Goal: Information Seeking & Learning: Compare options

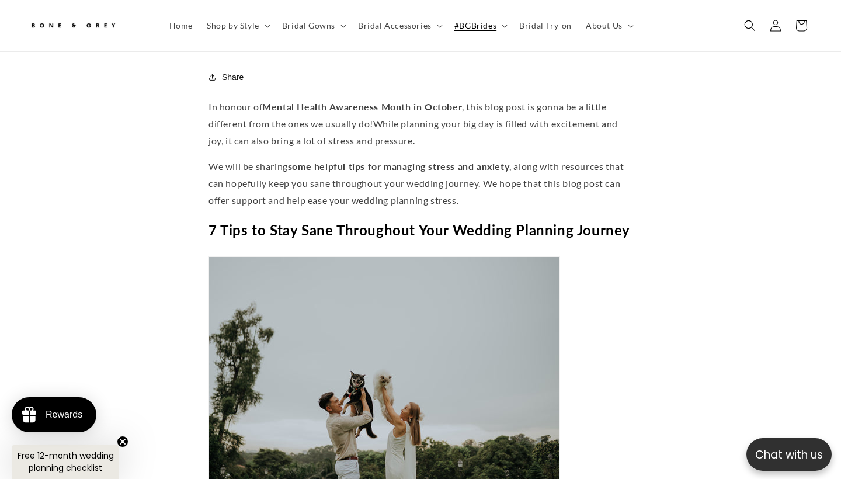
scroll to position [501, 0]
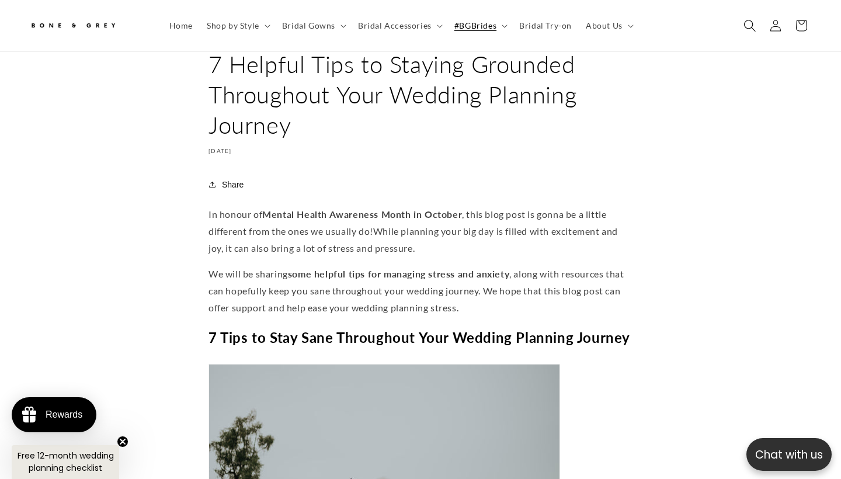
click at [746, 25] on icon "Search" at bounding box center [750, 25] width 12 height 12
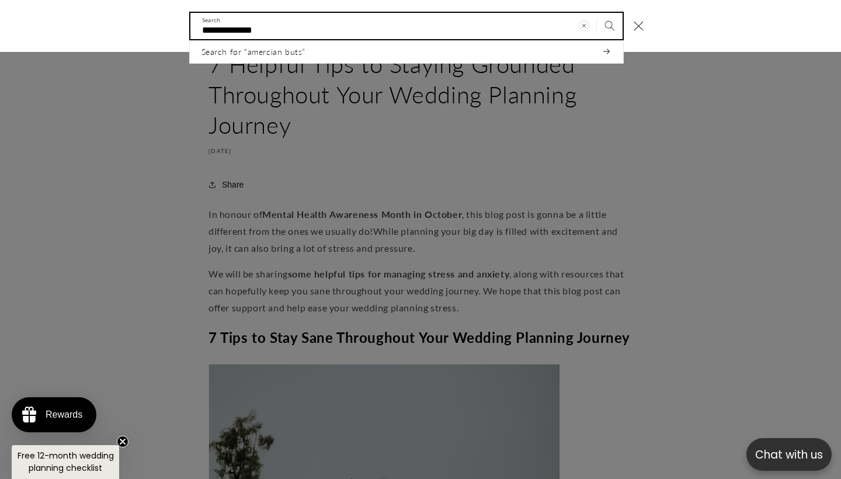
scroll to position [0, 0]
type input "**********"
click at [609, 25] on button "Search" at bounding box center [610, 26] width 26 height 26
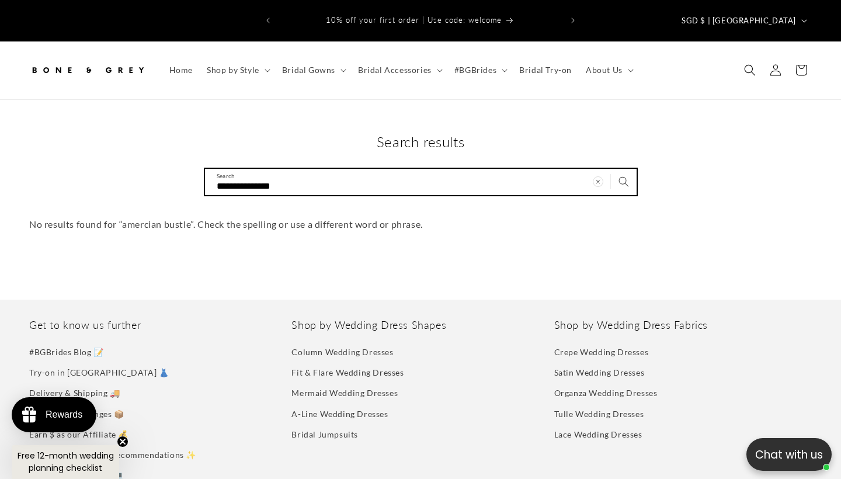
click at [455, 169] on input "**********" at bounding box center [421, 182] width 432 height 26
click at [238, 169] on input "**********" at bounding box center [421, 182] width 432 height 26
type input "******"
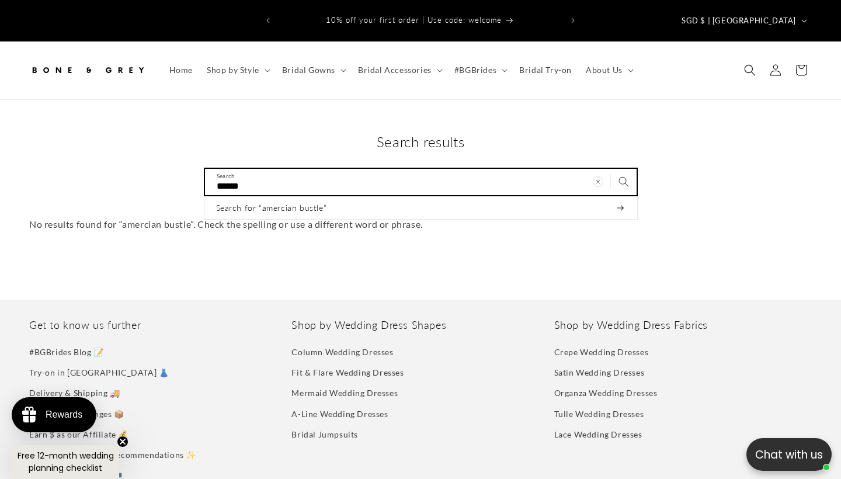
click at [421, 196] on button "Search for “amercian bustle”" at bounding box center [421, 207] width 433 height 23
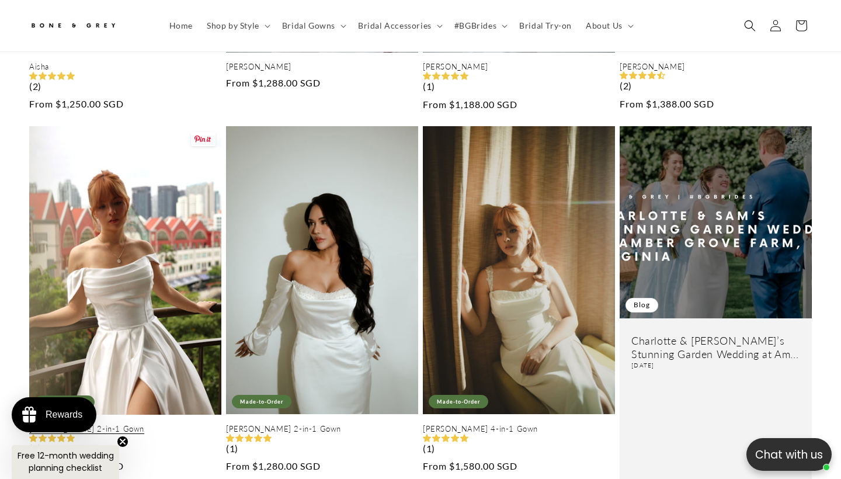
scroll to position [496, 0]
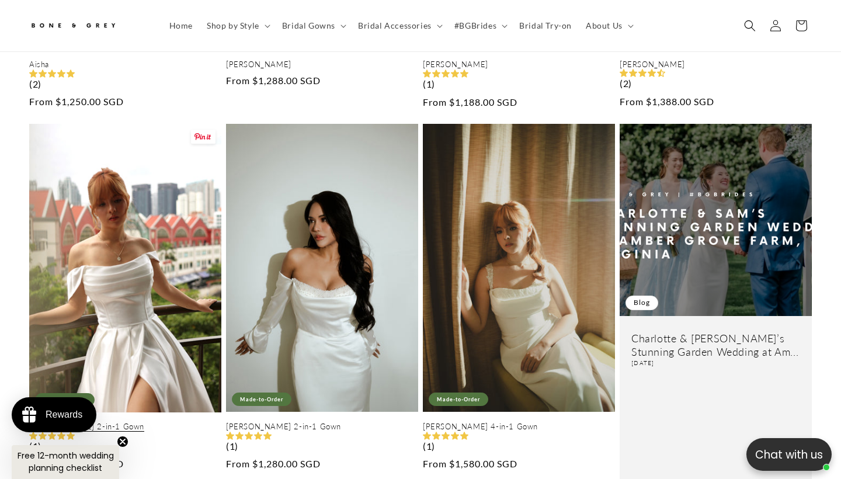
click at [148, 422] on link "Leah 2-in-1 Gown" at bounding box center [125, 427] width 192 height 10
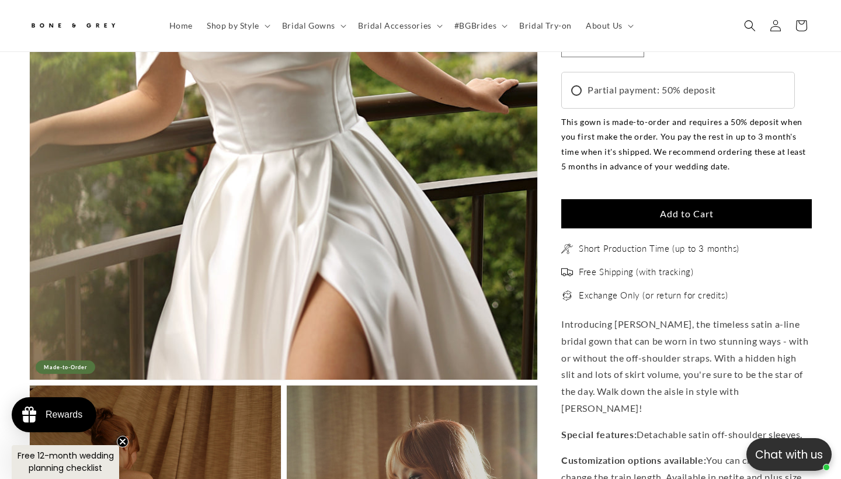
scroll to position [0, 284]
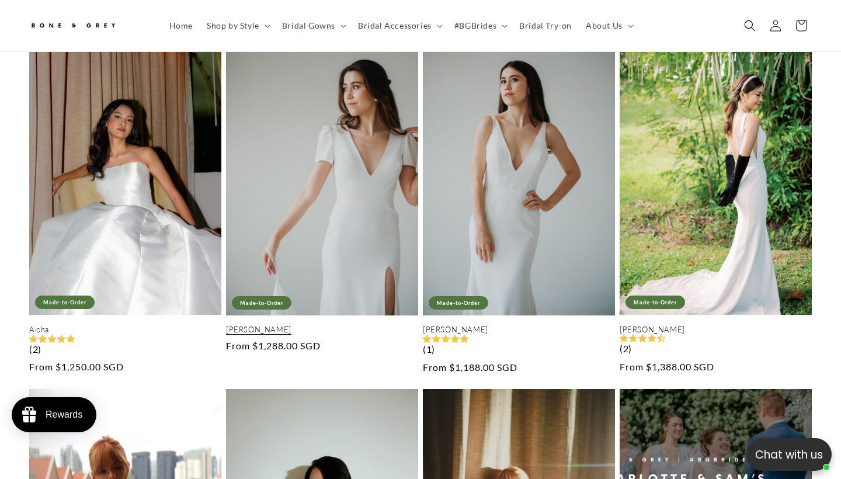
scroll to position [233, 0]
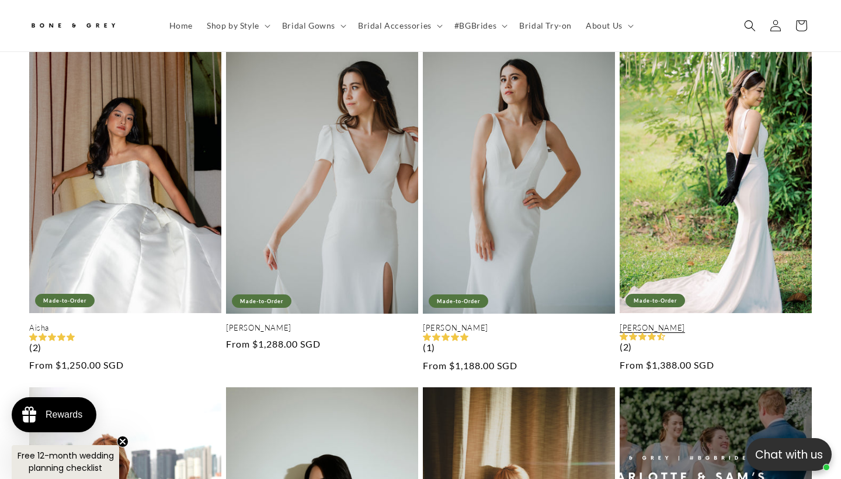
click at [676, 323] on link "Rosalind" at bounding box center [716, 328] width 192 height 10
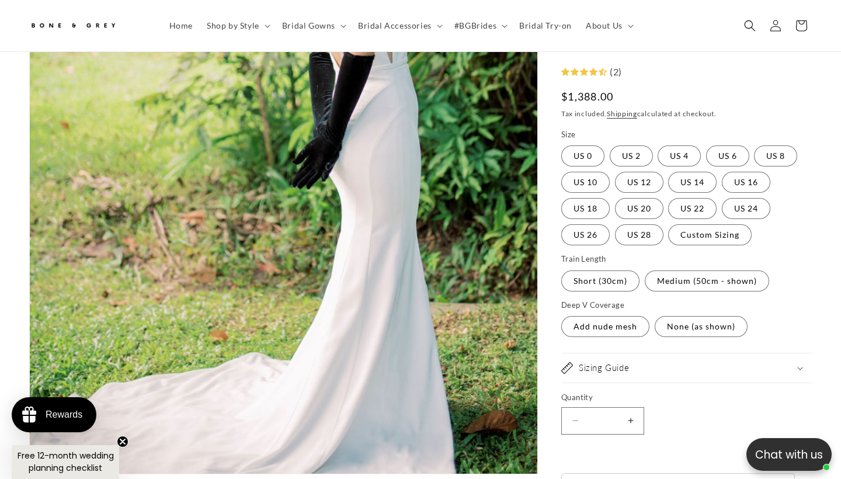
click at [30, 474] on button "Open media 1 in modal" at bounding box center [30, 474] width 0 height 0
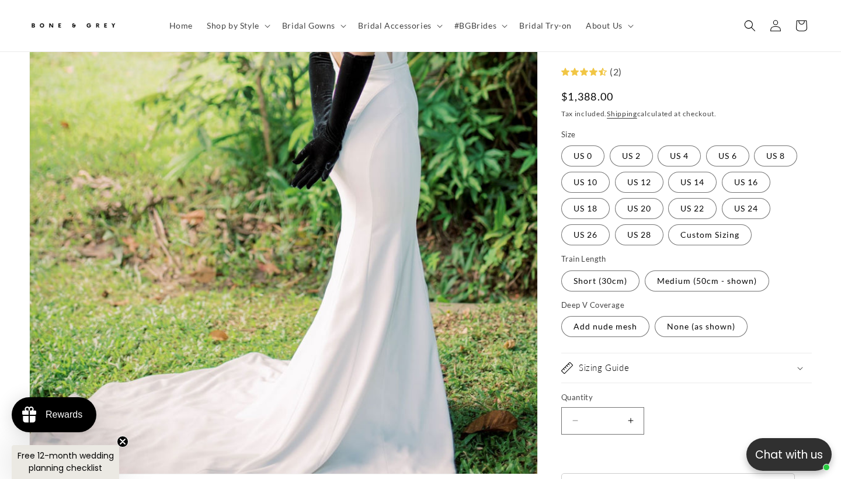
click at [30, 474] on button "Open media 1 in modal" at bounding box center [30, 474] width 0 height 0
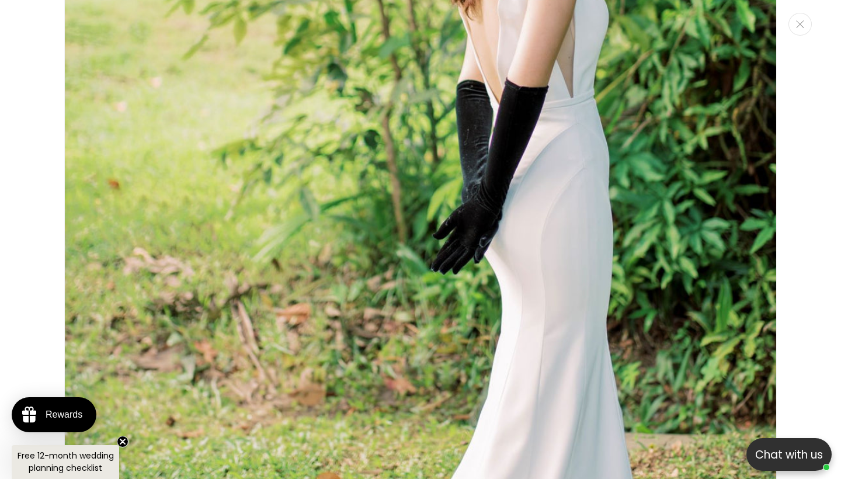
scroll to position [0, 284]
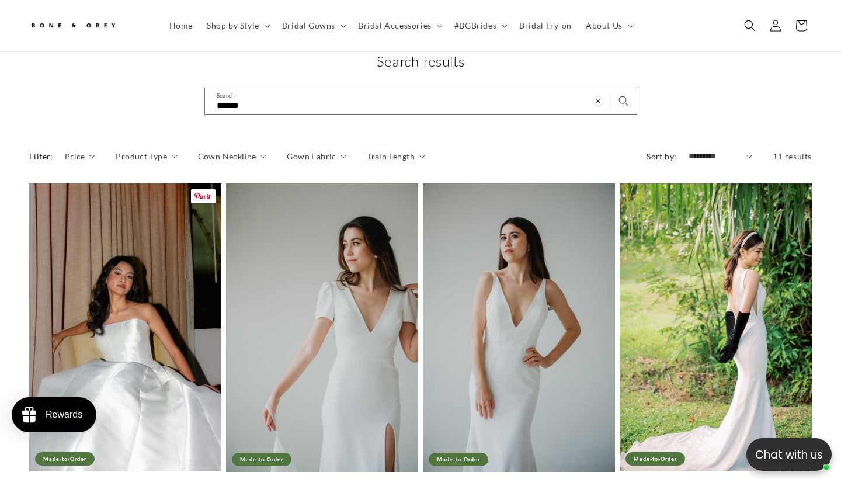
scroll to position [269, 0]
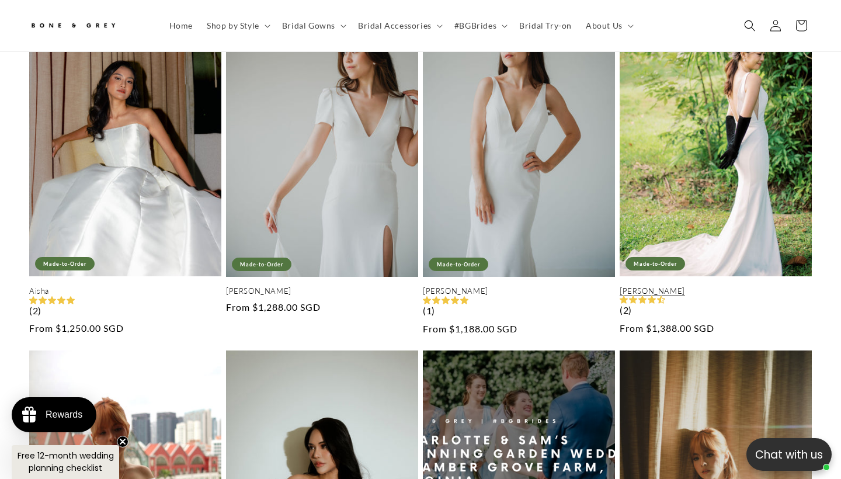
click at [697, 286] on link "[PERSON_NAME]" at bounding box center [716, 291] width 192 height 10
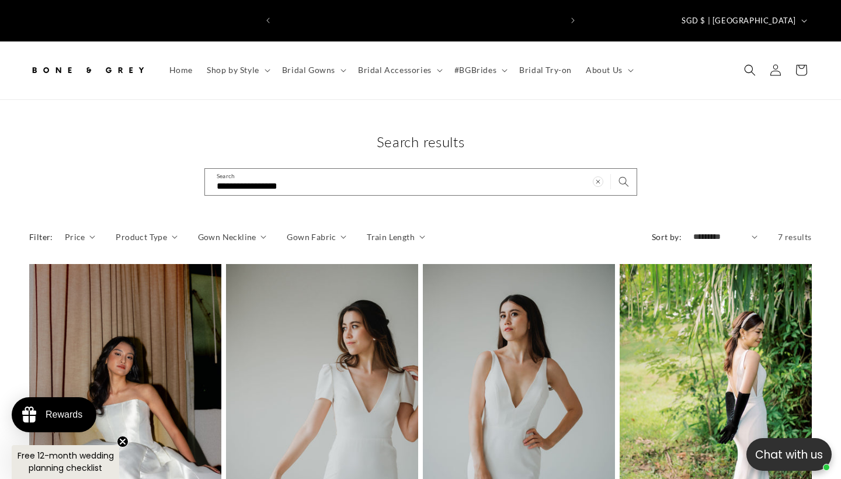
scroll to position [0, 568]
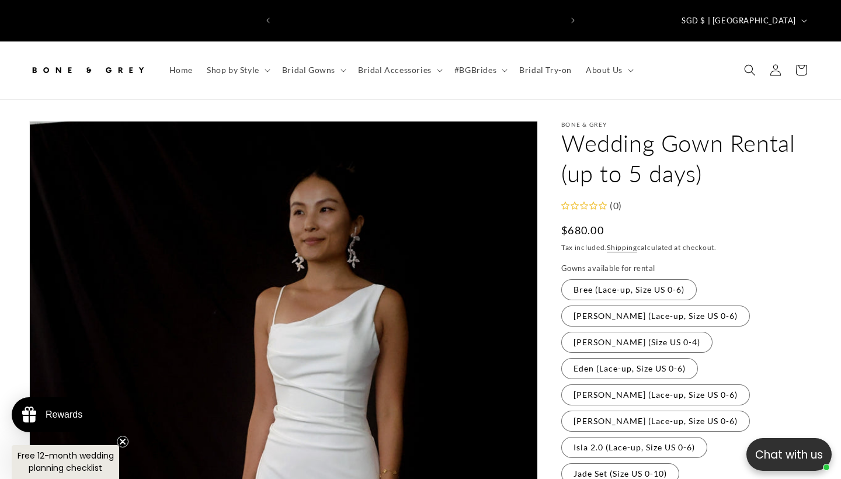
scroll to position [0, 284]
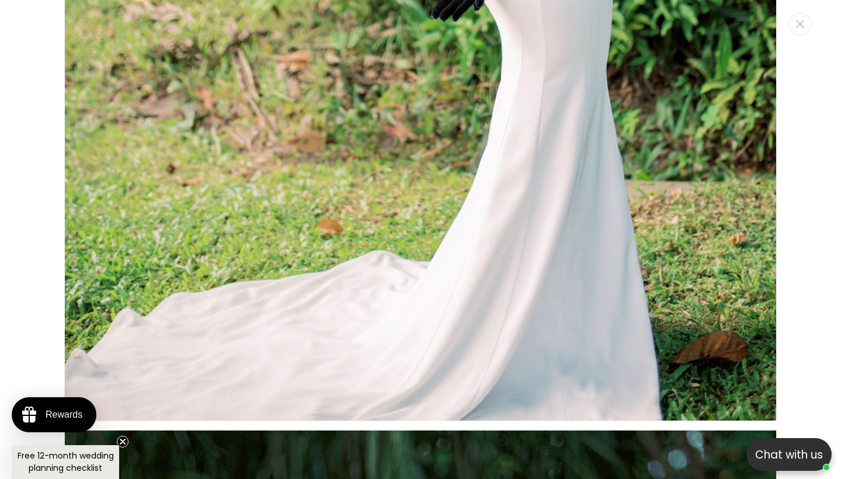
scroll to position [0, 568]
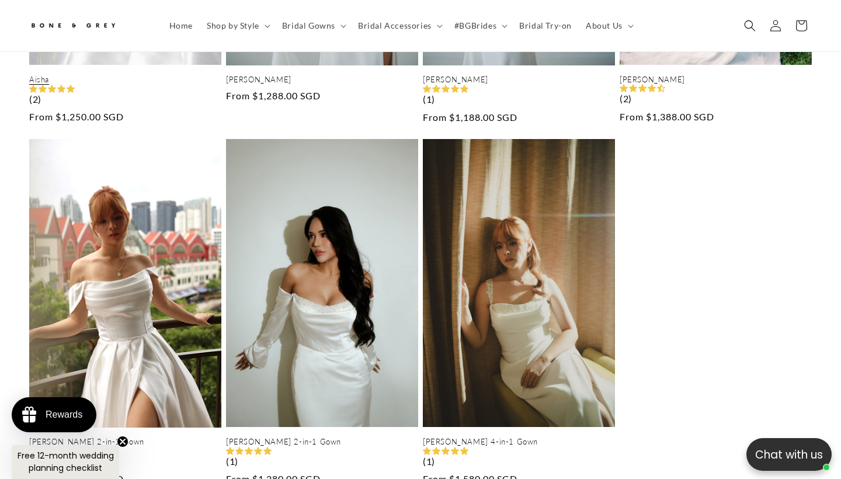
scroll to position [482, 0]
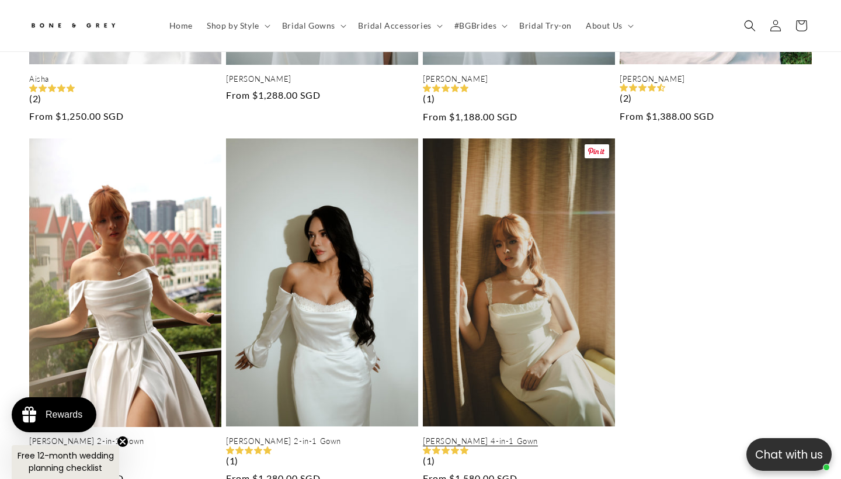
click at [504, 437] on link "[PERSON_NAME] 4-in-1 Gown" at bounding box center [519, 442] width 192 height 10
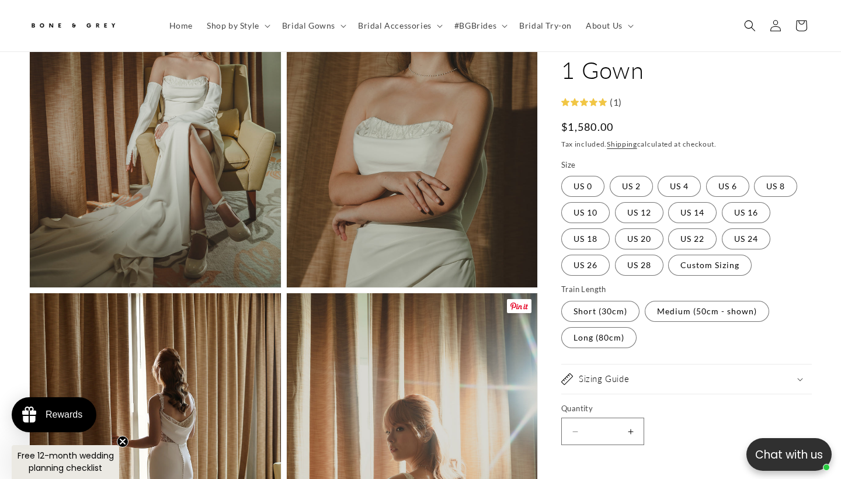
scroll to position [793, 0]
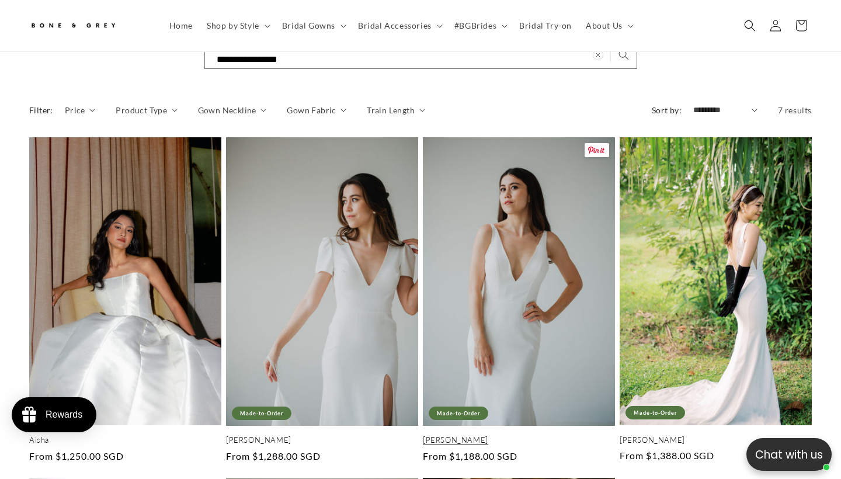
scroll to position [175, 0]
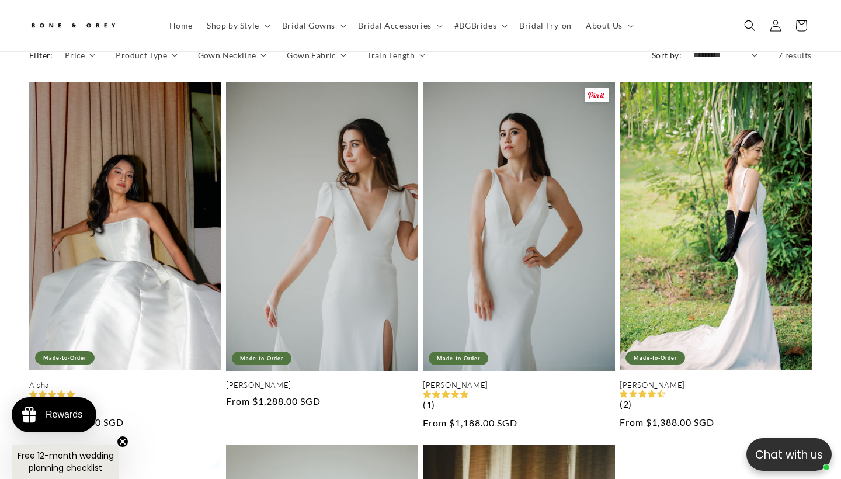
click at [532, 380] on link "[PERSON_NAME]" at bounding box center [519, 385] width 192 height 10
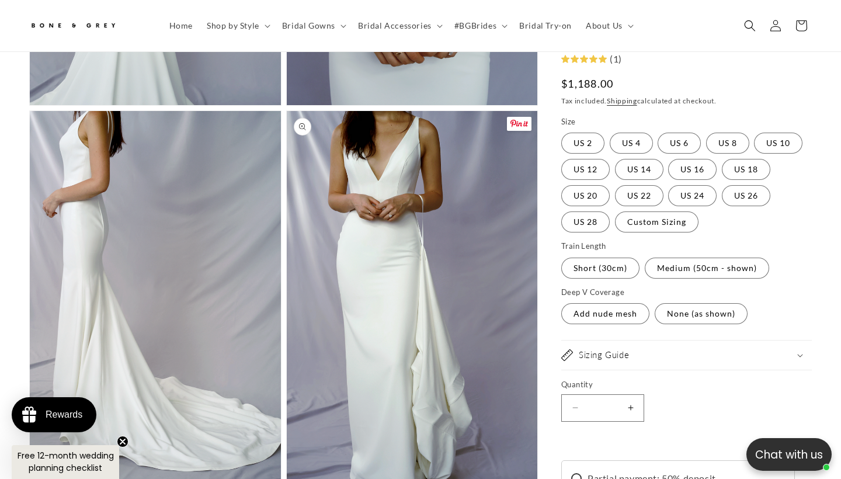
scroll to position [2343, 0]
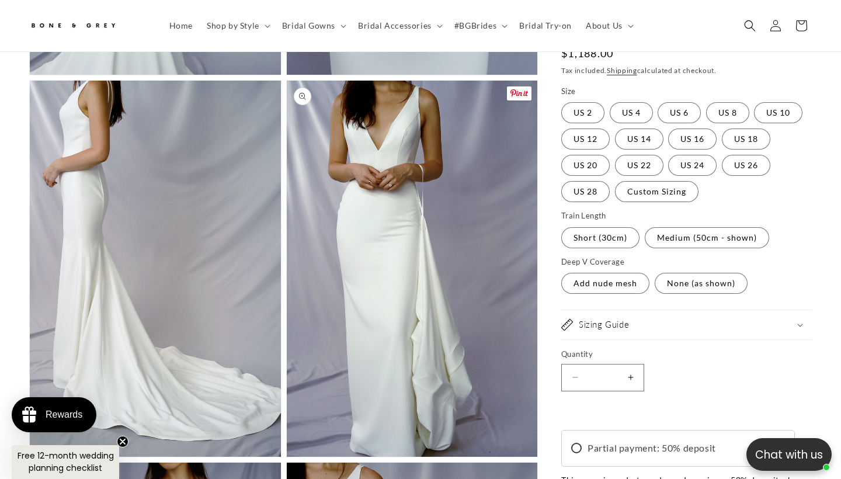
click at [287, 457] on button "Open media 11 in modal" at bounding box center [287, 457] width 0 height 0
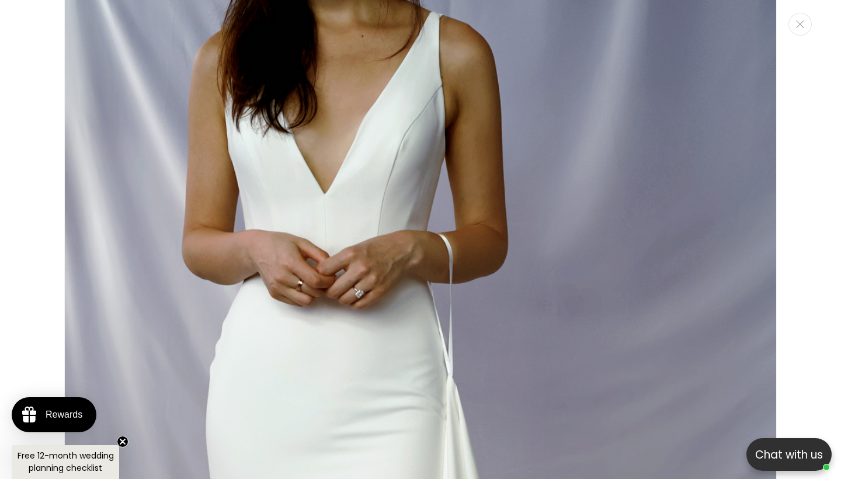
scroll to position [0, 284]
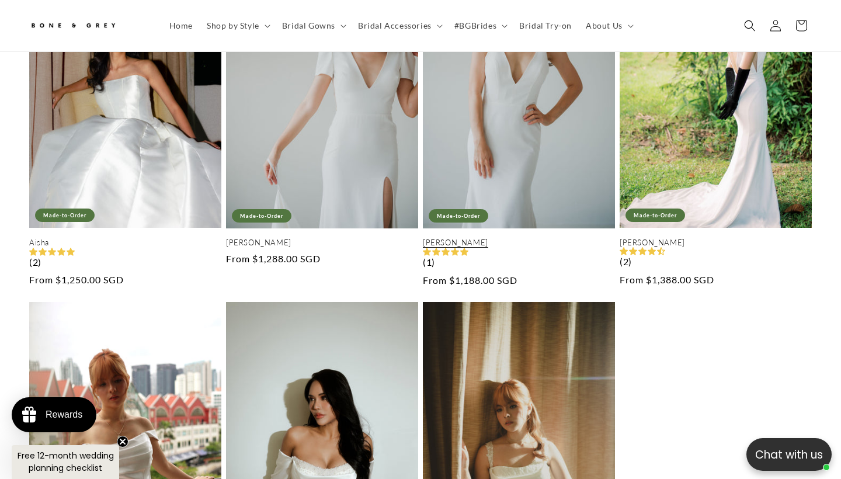
scroll to position [250, 0]
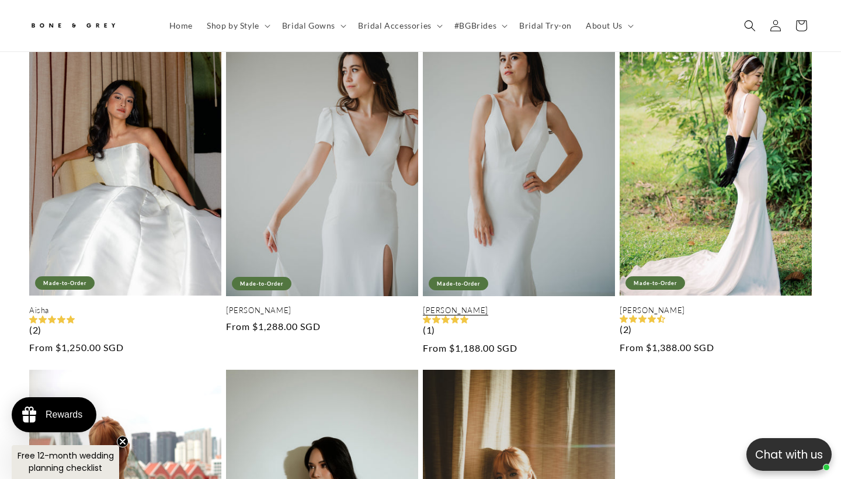
click at [538, 306] on link "[PERSON_NAME]" at bounding box center [519, 311] width 192 height 10
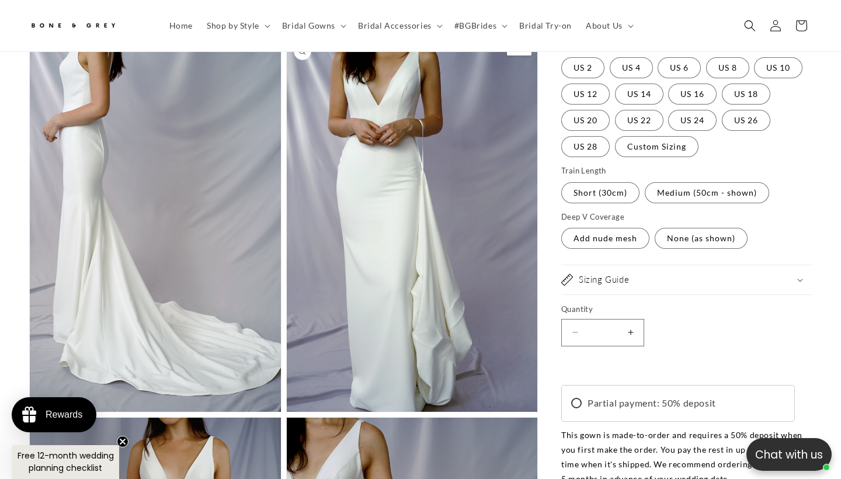
scroll to position [0, 284]
click at [30, 412] on button "Open media 10 in modal" at bounding box center [30, 412] width 0 height 0
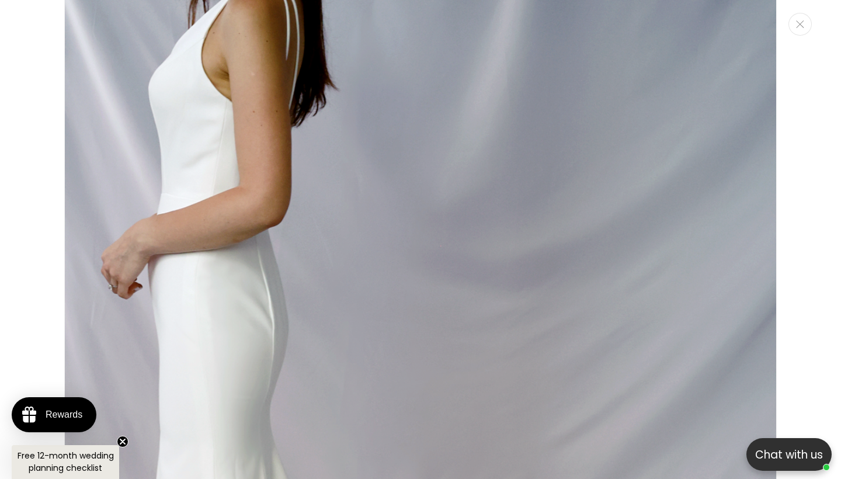
scroll to position [0, 568]
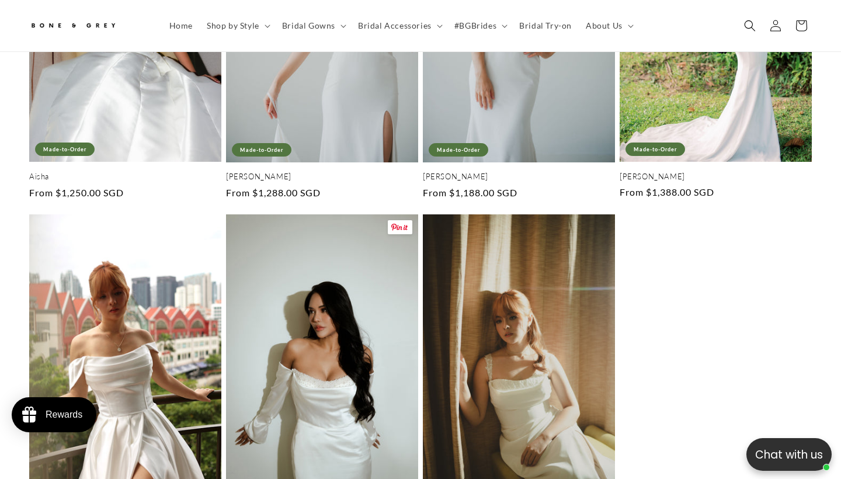
scroll to position [404, 0]
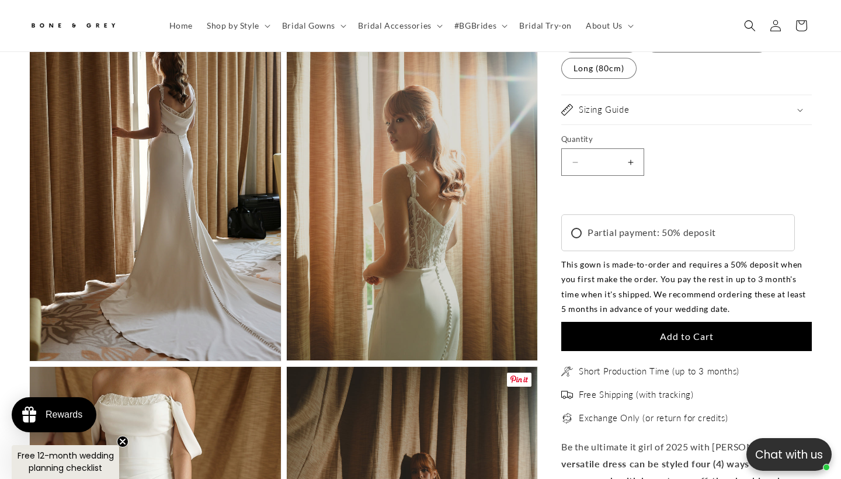
scroll to position [1291, 0]
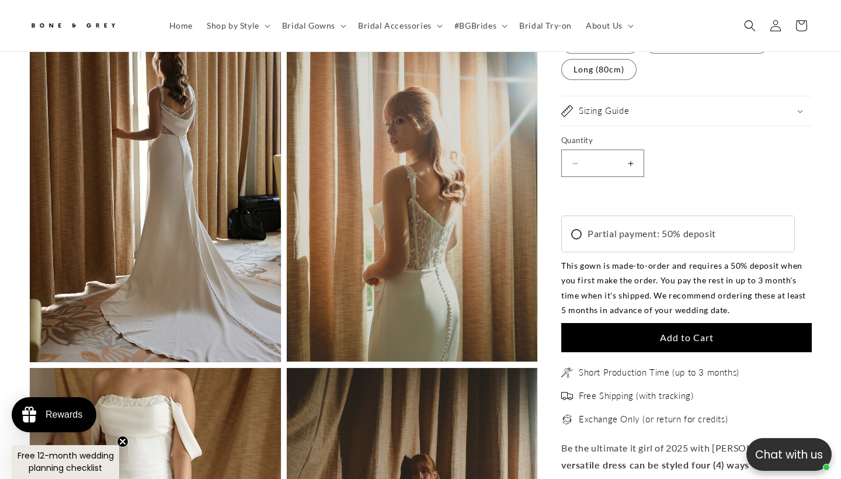
click at [30, 362] on button "Open media 4 in modal" at bounding box center [30, 362] width 0 height 0
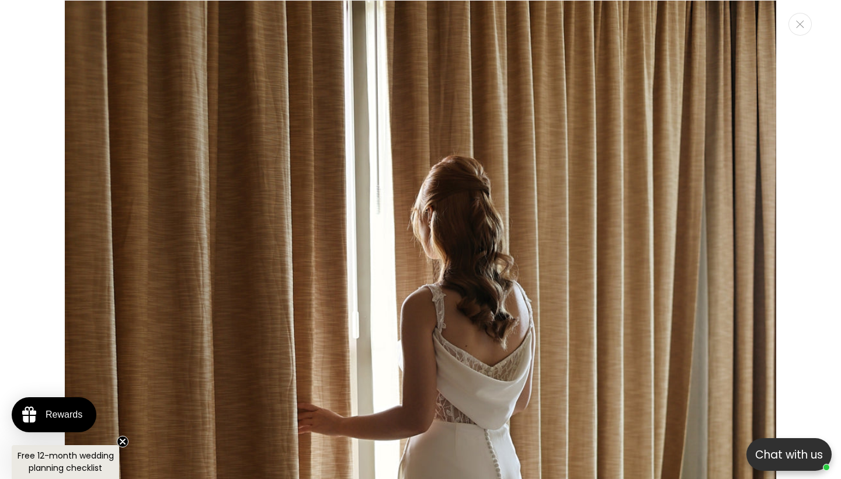
scroll to position [0, 568]
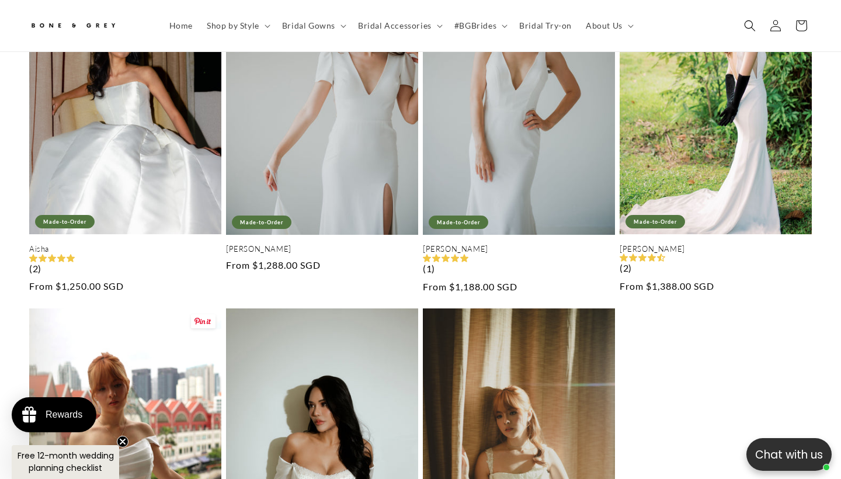
scroll to position [253, 0]
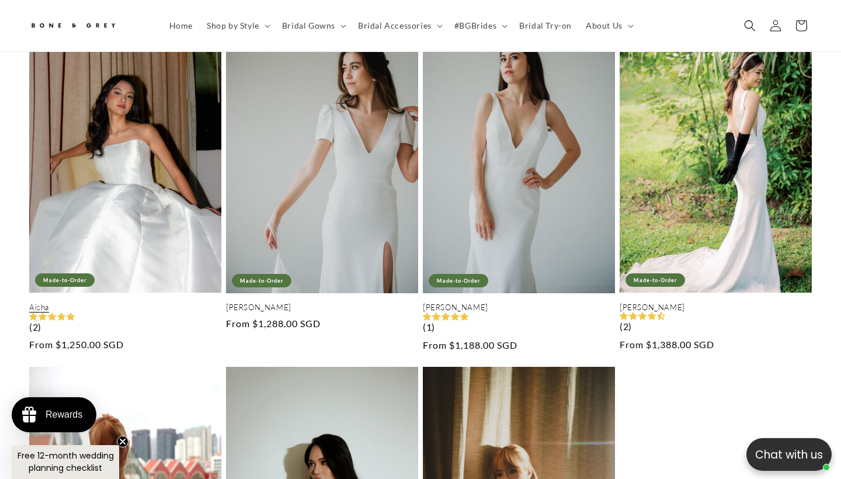
click at [151, 303] on link "Aisha" at bounding box center [125, 308] width 192 height 10
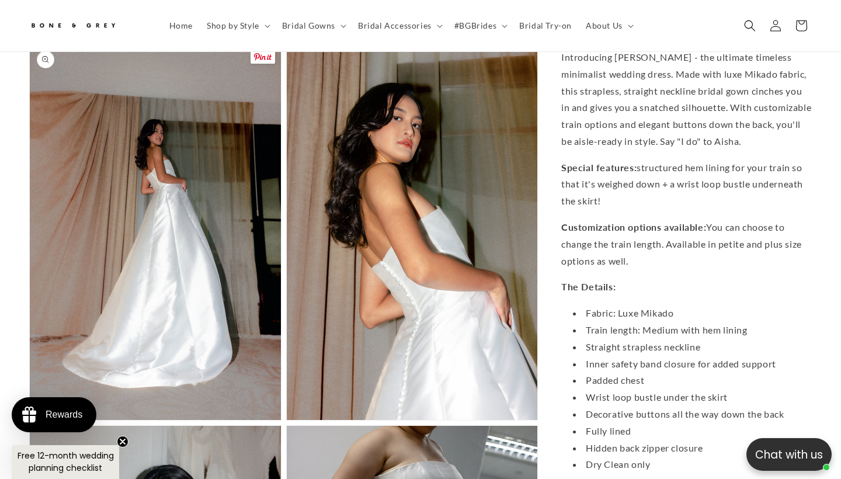
scroll to position [1707, 0]
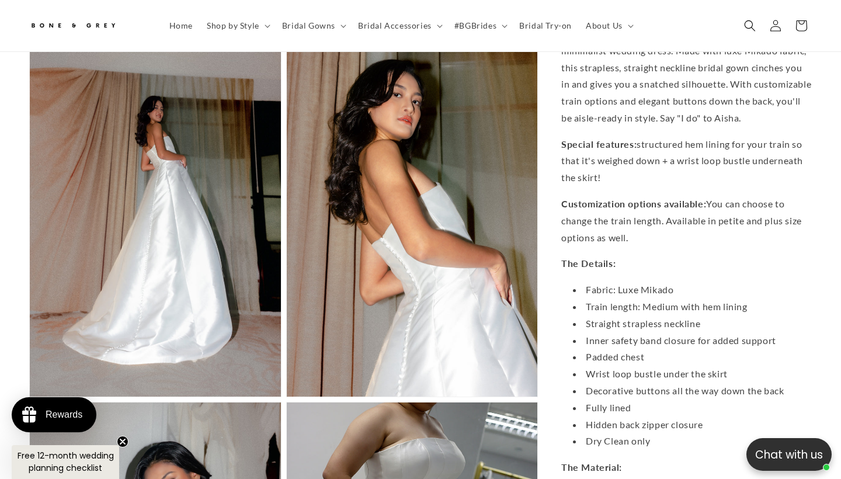
click at [30, 397] on button "Open media 6 in modal" at bounding box center [30, 397] width 0 height 0
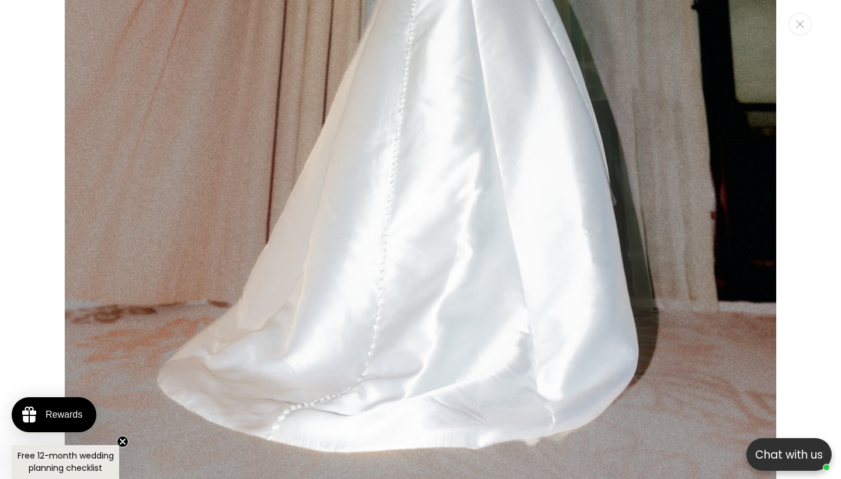
scroll to position [0, 284]
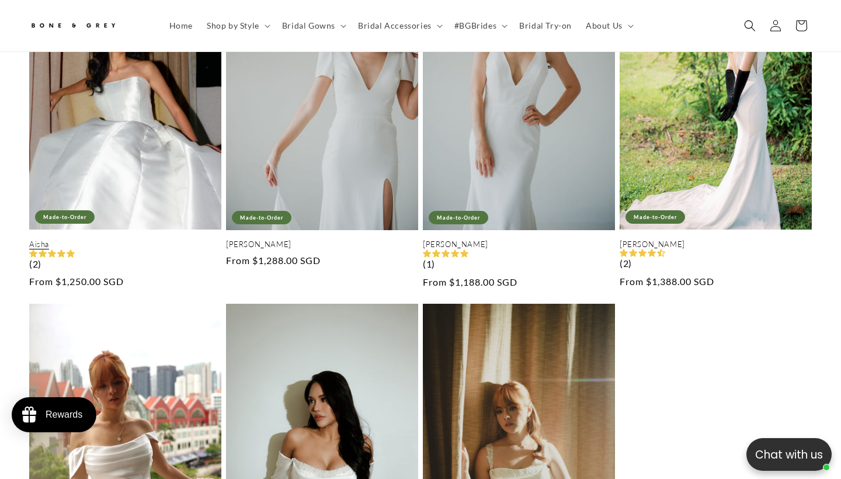
scroll to position [295, 0]
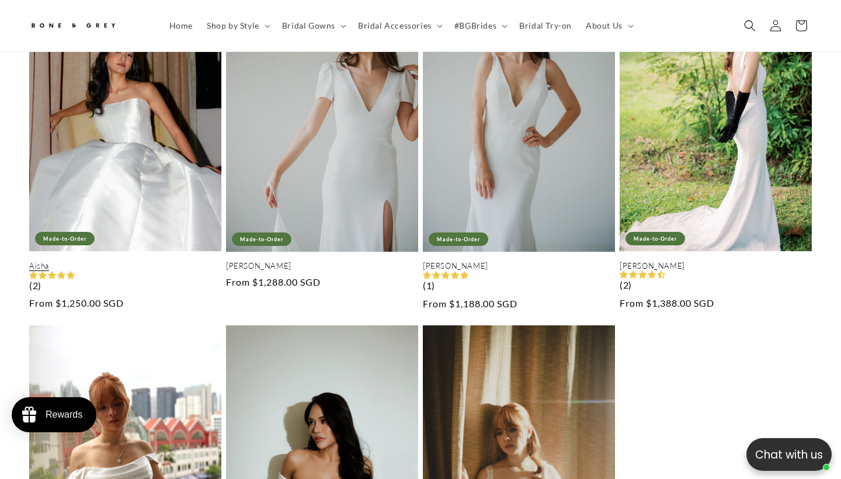
click at [171, 261] on link "Aisha" at bounding box center [125, 266] width 192 height 10
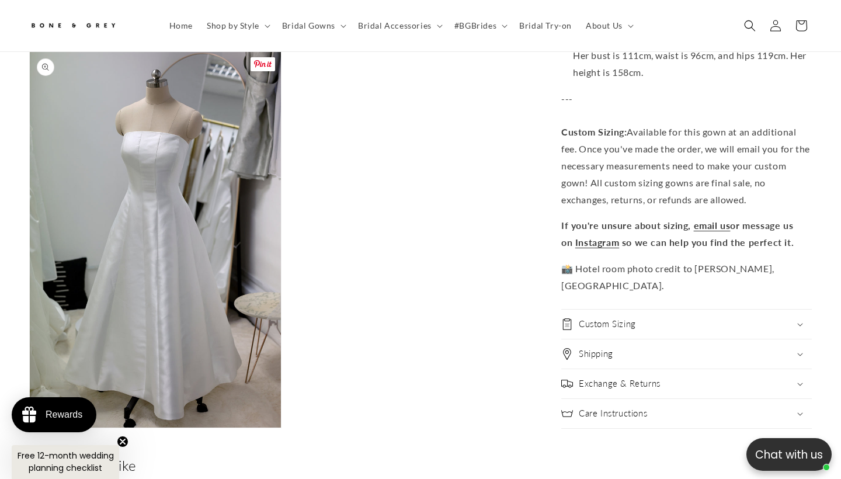
scroll to position [0, 284]
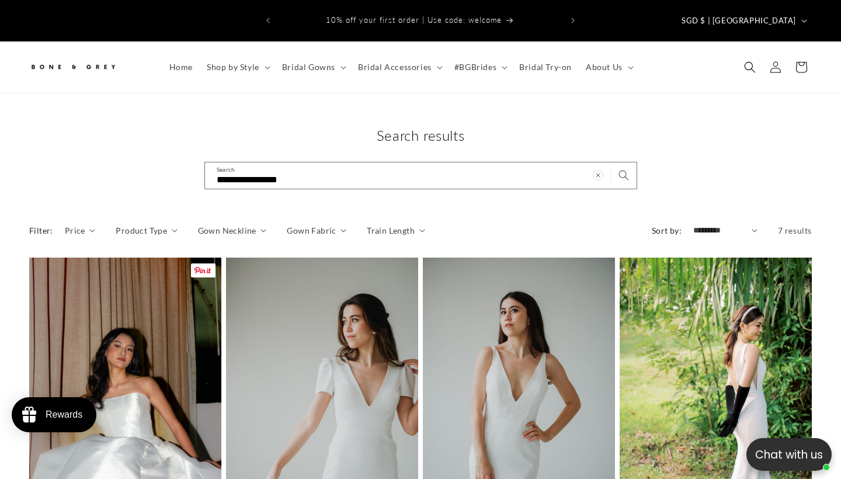
scroll to position [492, 0]
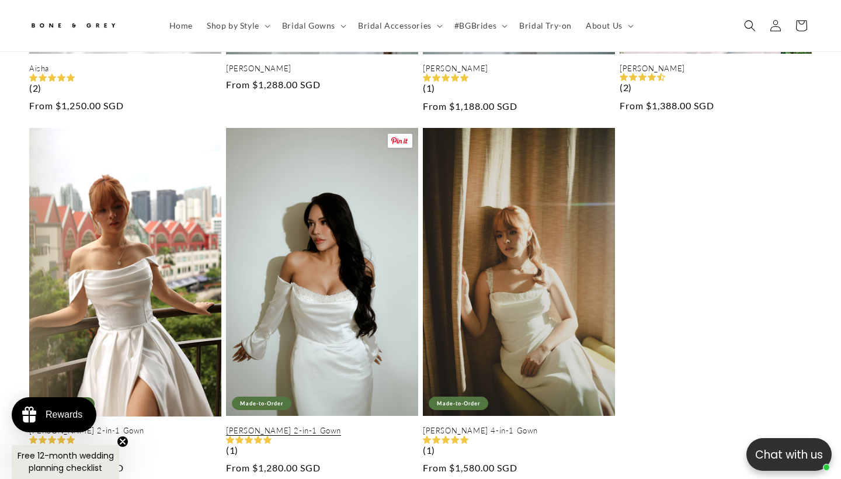
click at [327, 426] on link "[PERSON_NAME] 2-in-1 Gown" at bounding box center [322, 431] width 192 height 10
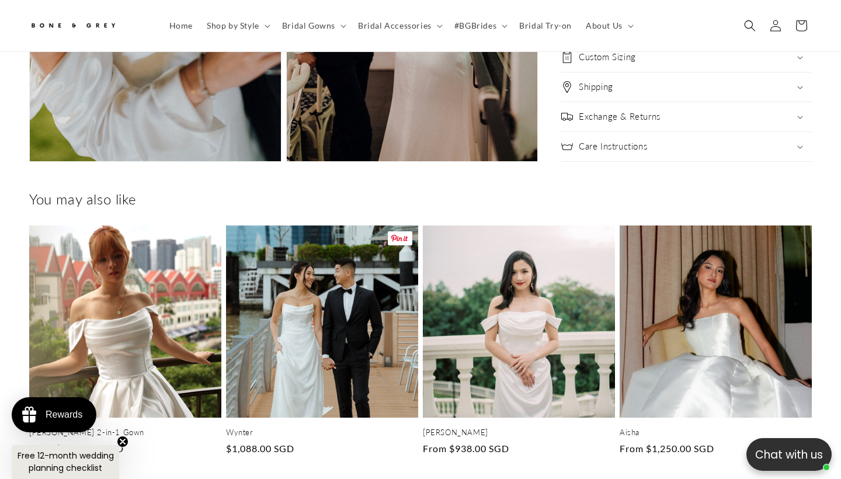
scroll to position [0, 284]
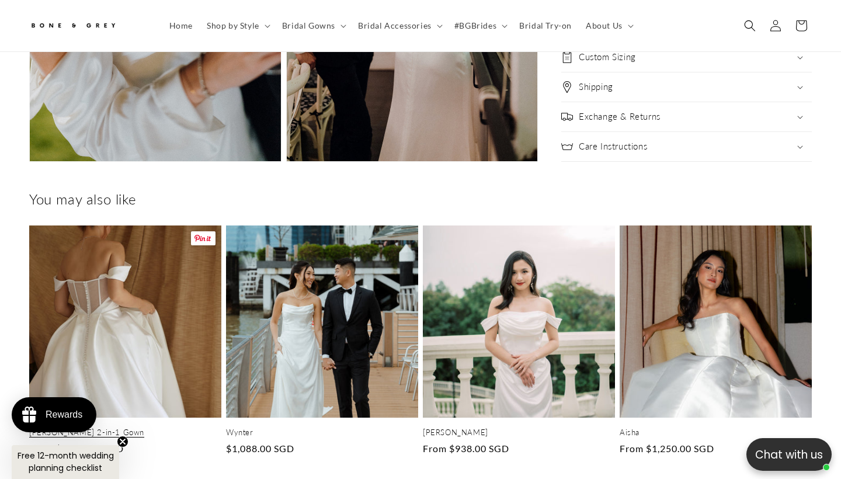
click at [123, 428] on link "[PERSON_NAME] 2-in-1 Gown" at bounding box center [125, 433] width 192 height 10
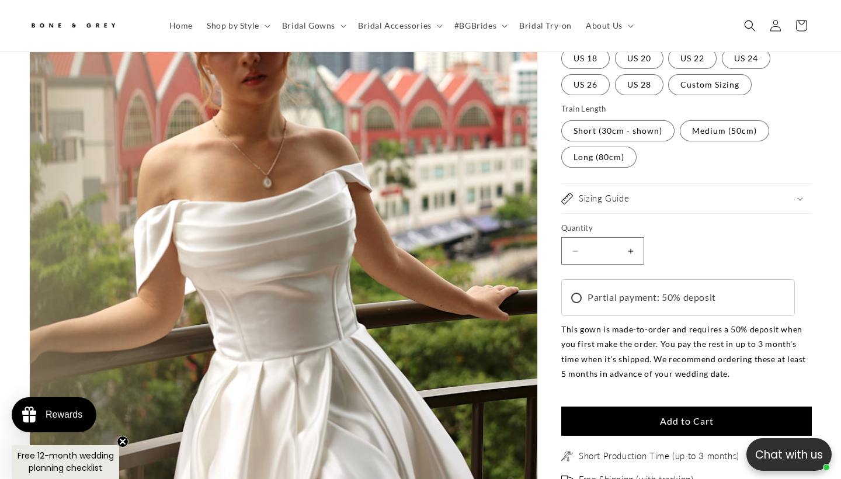
scroll to position [188, 0]
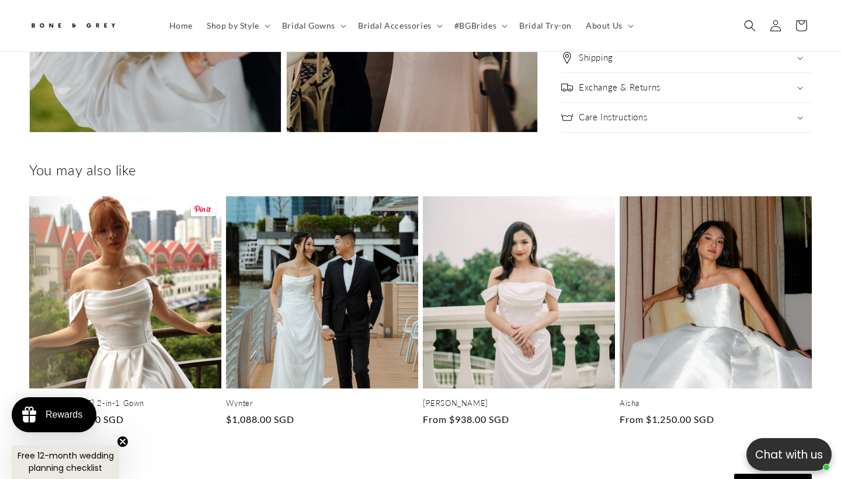
scroll to position [2634, 0]
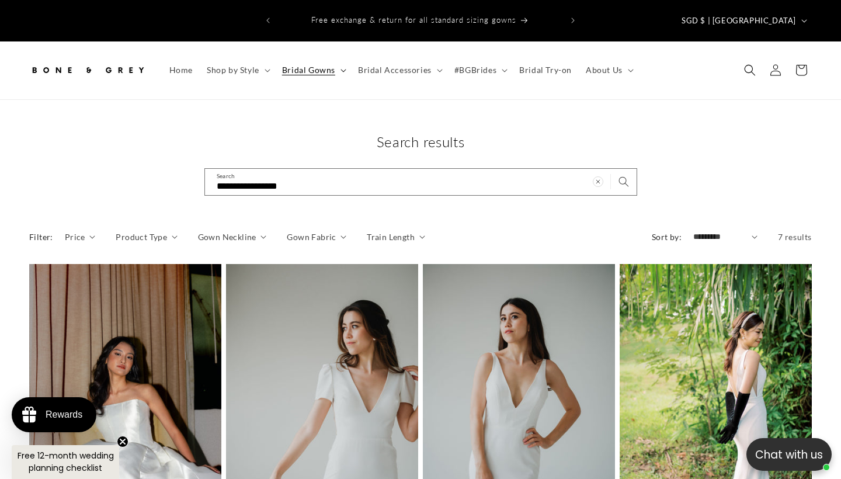
click at [311, 65] on span "Bridal Gowns" at bounding box center [308, 70] width 53 height 11
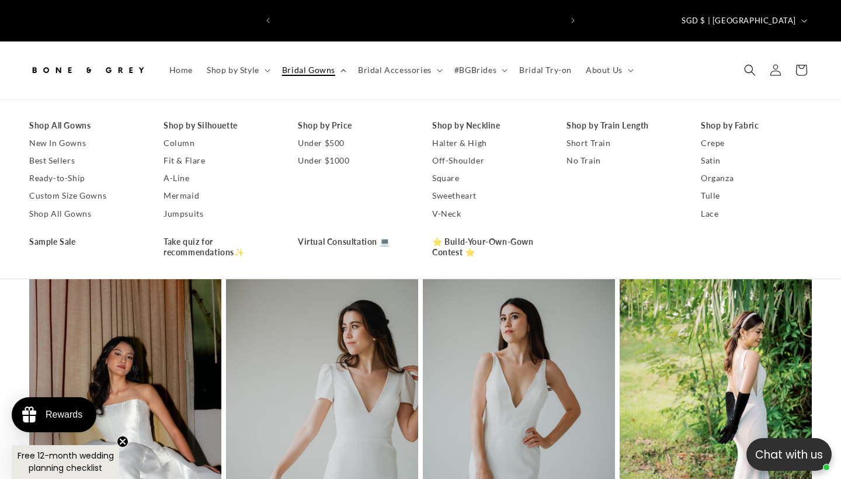
scroll to position [0, 568]
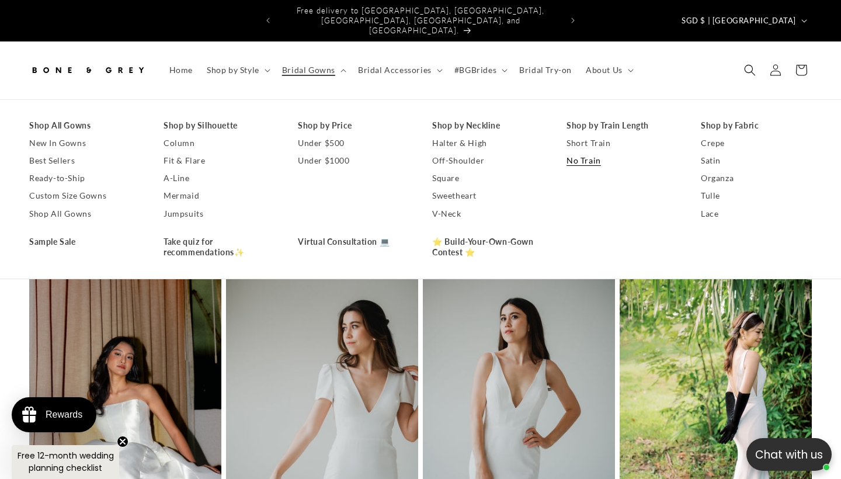
click at [598, 152] on link "No Train" at bounding box center [622, 161] width 111 height 18
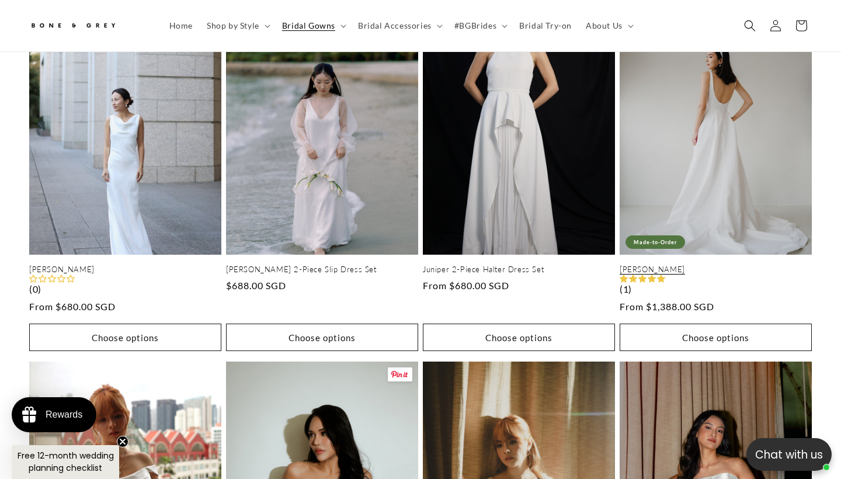
scroll to position [586, 0]
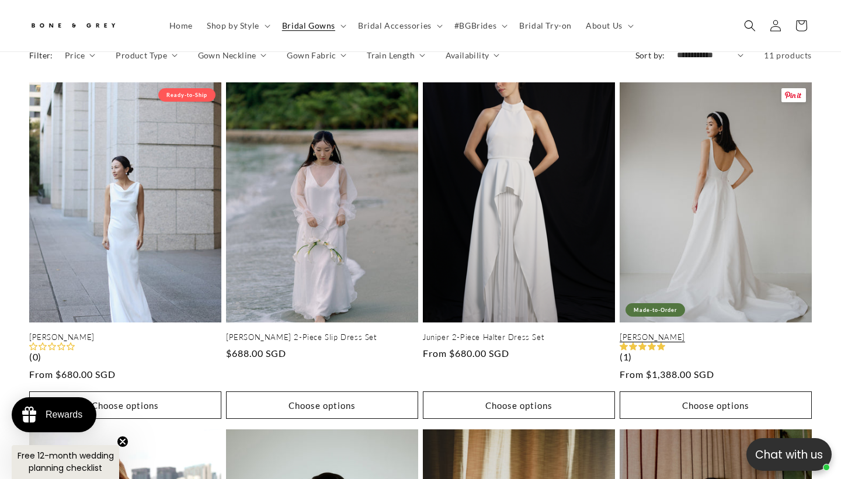
click at [721, 332] on link "[PERSON_NAME]" at bounding box center [716, 337] width 192 height 10
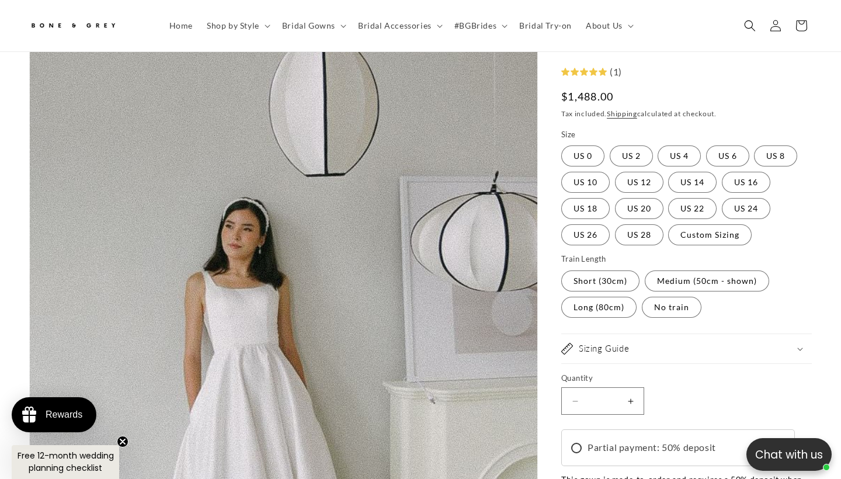
scroll to position [117, 0]
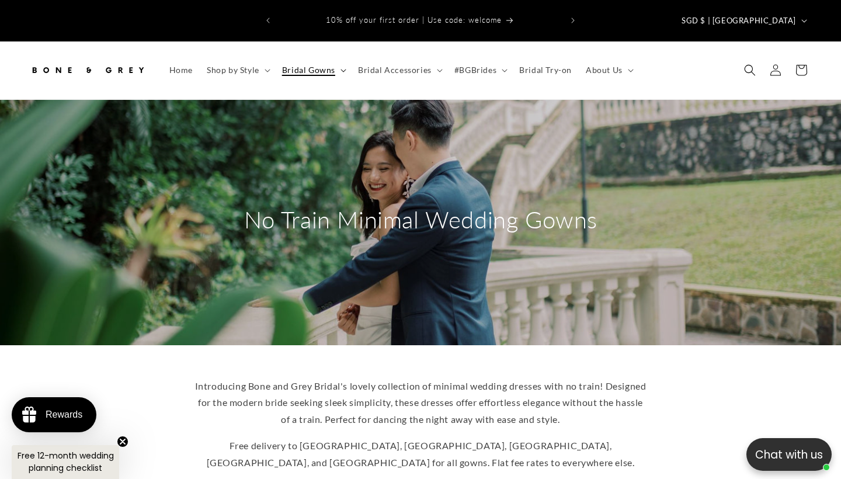
click at [328, 65] on span "Bridal Gowns" at bounding box center [308, 70] width 53 height 11
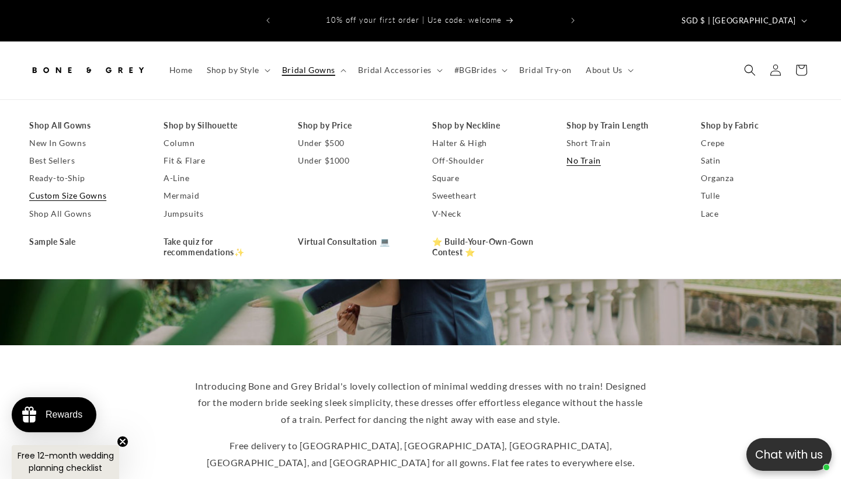
click at [71, 187] on link "Custom Size Gowns" at bounding box center [84, 196] width 111 height 18
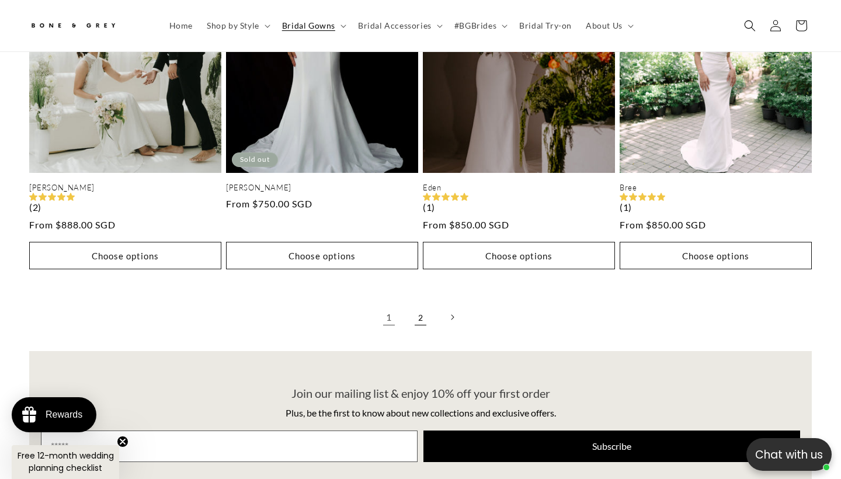
scroll to position [0, 568]
click at [424, 304] on link "2" at bounding box center [421, 317] width 26 height 26
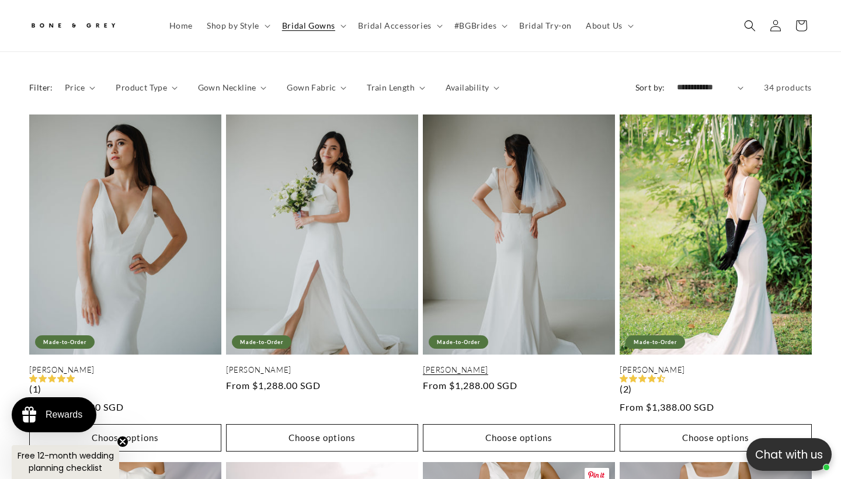
scroll to position [0, 284]
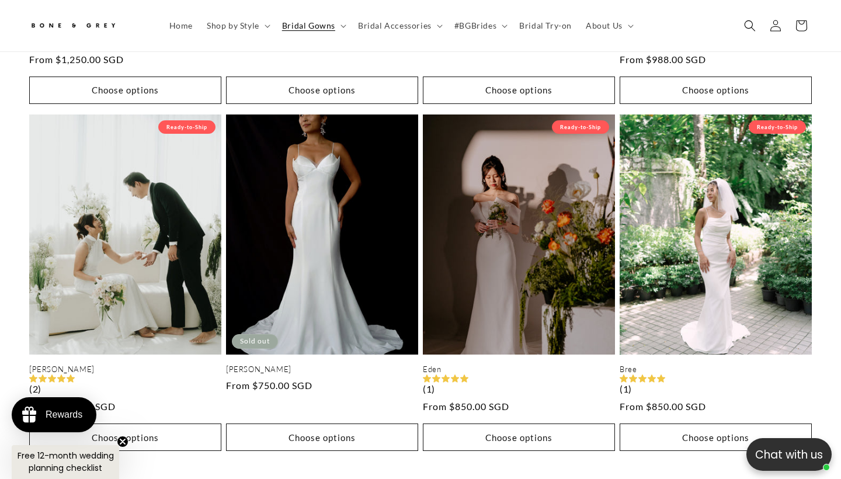
scroll to position [0, 568]
